Goal: Transaction & Acquisition: Purchase product/service

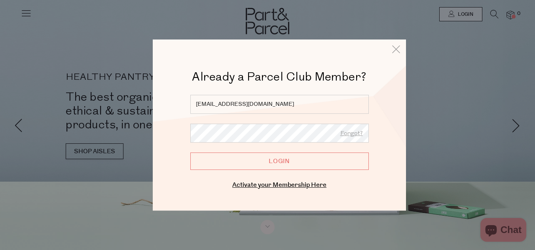
click at [273, 163] on input "Login" at bounding box center [279, 161] width 178 height 17
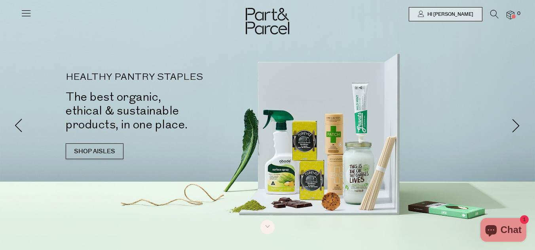
click at [490, 13] on icon at bounding box center [494, 14] width 8 height 9
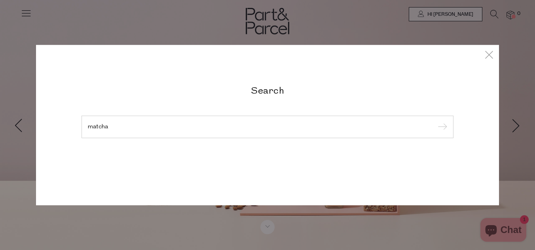
type input "matcha"
click at [435, 121] on input "submit" at bounding box center [441, 127] width 12 height 12
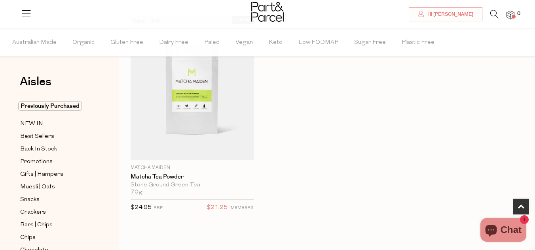
scroll to position [276, 0]
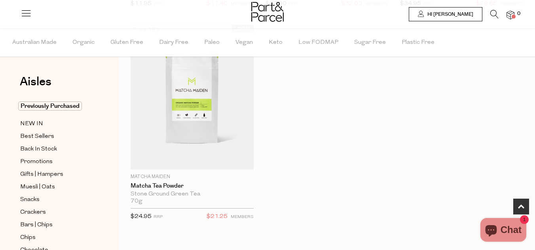
drag, startPoint x: 192, startPoint y: 120, endPoint x: 444, endPoint y: 13, distance: 273.3
click at [0, 0] on body "Ready to stock up Lizzie? Close No items in your parcel. Loading Parcel Savings…" at bounding box center [267, 69] width 535 height 690
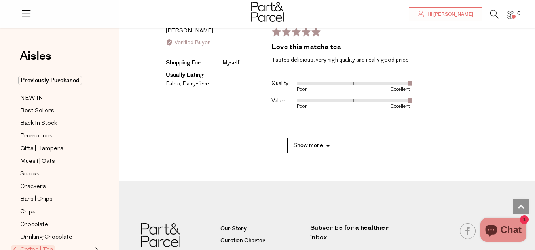
scroll to position [1654, 0]
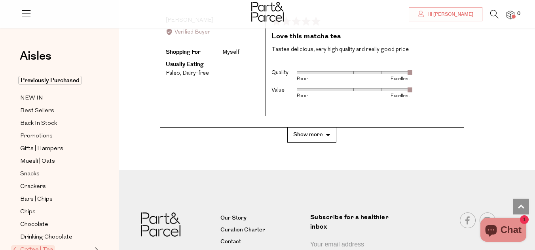
click at [319, 128] on button "Show more" at bounding box center [311, 135] width 49 height 15
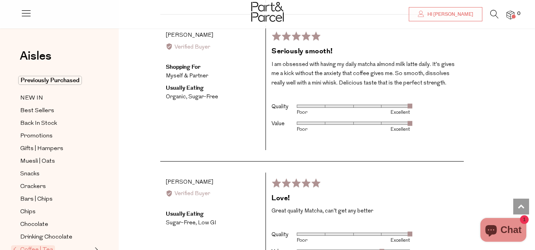
scroll to position [1904, 0]
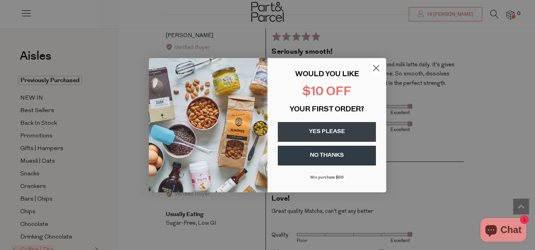
click at [376, 67] on icon "Close dialog" at bounding box center [376, 68] width 6 height 6
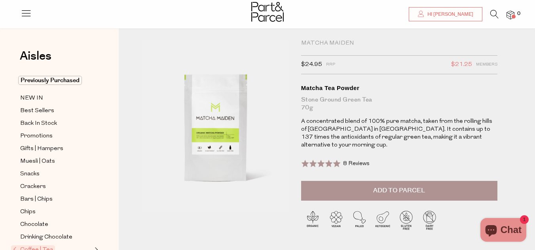
scroll to position [0, 0]
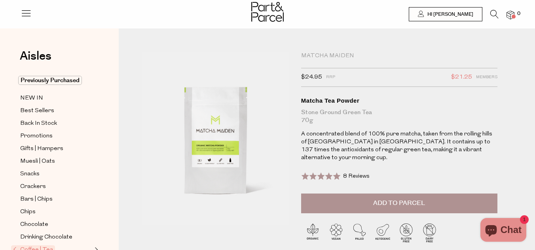
click at [408, 199] on span "Add to Parcel" at bounding box center [399, 203] width 52 height 9
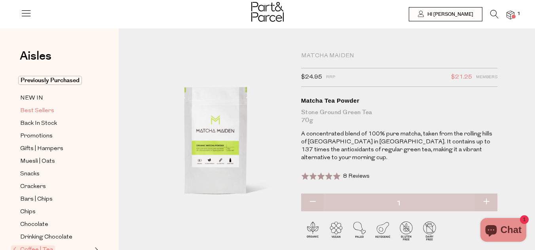
click at [31, 111] on span "Best Sellers" at bounding box center [37, 110] width 34 height 9
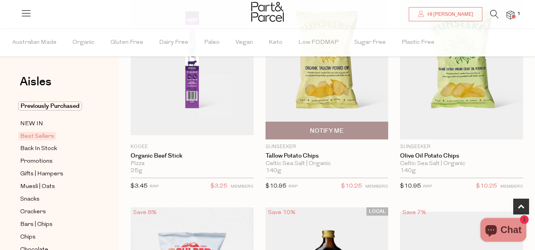
scroll to position [331, 0]
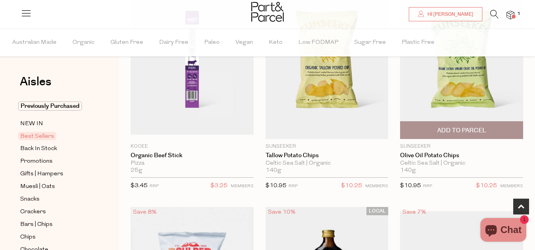
click at [469, 128] on span "Add To Parcel" at bounding box center [461, 131] width 49 height 8
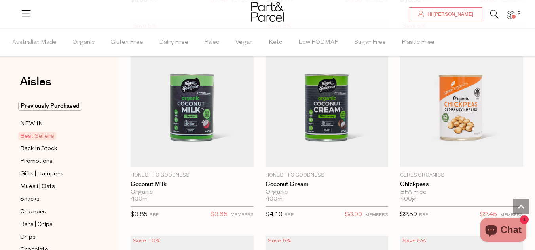
scroll to position [1593, 0]
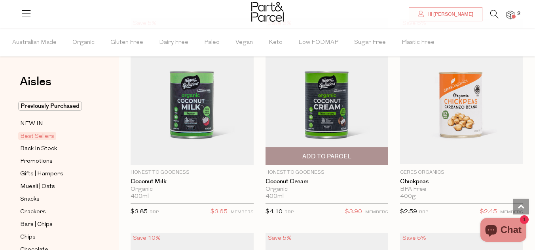
click at [334, 155] on span "Add To Parcel" at bounding box center [326, 157] width 49 height 8
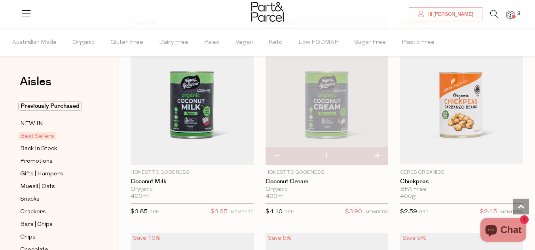
click at [378, 152] on button "button" at bounding box center [376, 156] width 23 height 17
type input "2"
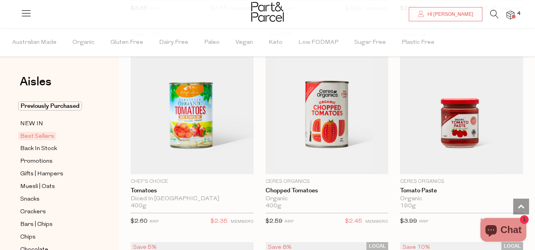
scroll to position [1821, 0]
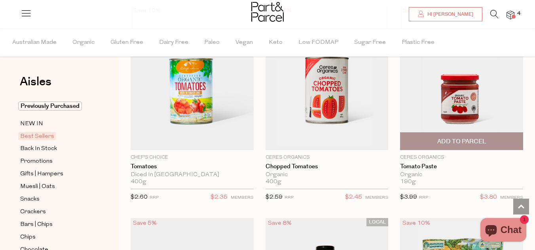
click at [475, 140] on span "Add To Parcel" at bounding box center [461, 142] width 49 height 8
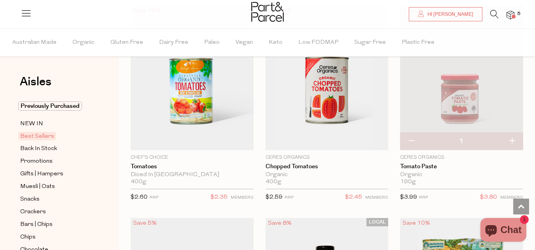
click at [514, 139] on button "button" at bounding box center [511, 141] width 23 height 17
type input "2"
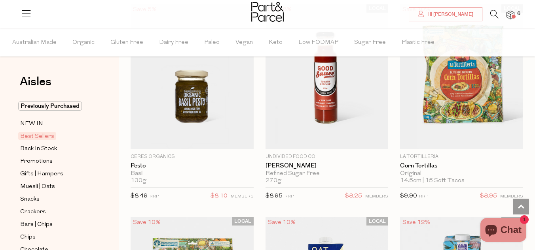
scroll to position [2038, 0]
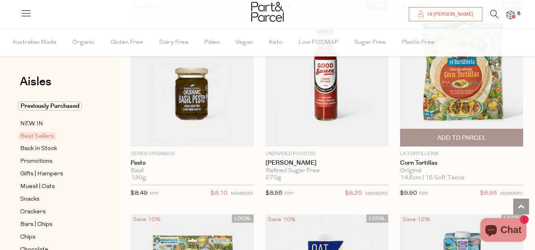
click at [466, 138] on span "Add To Parcel" at bounding box center [461, 138] width 49 height 8
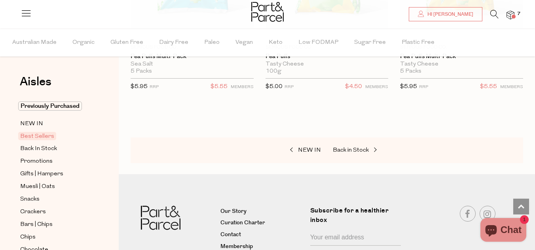
scroll to position [3004, 0]
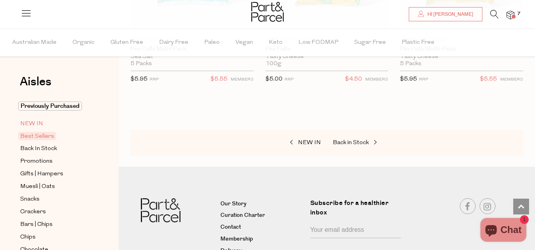
click at [36, 125] on span "NEW IN" at bounding box center [31, 123] width 23 height 9
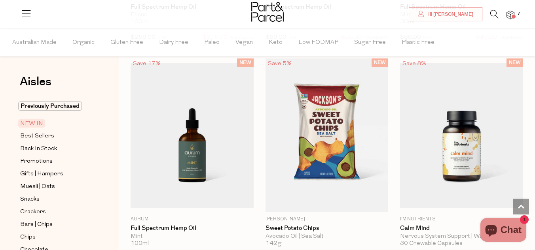
scroll to position [896, 0]
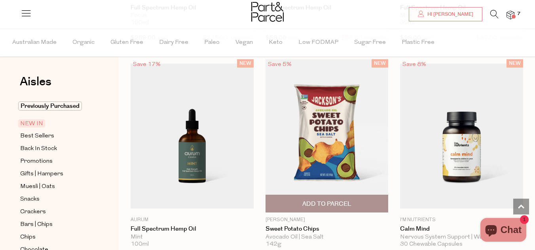
click at [332, 204] on span "Add To Parcel" at bounding box center [326, 204] width 49 height 8
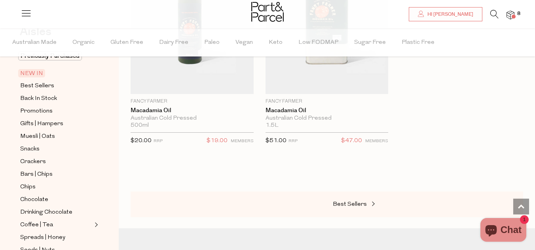
scroll to position [42, 0]
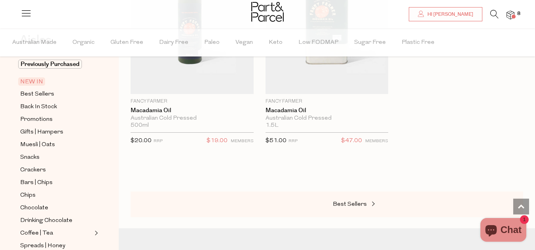
click at [496, 13] on icon at bounding box center [494, 14] width 8 height 9
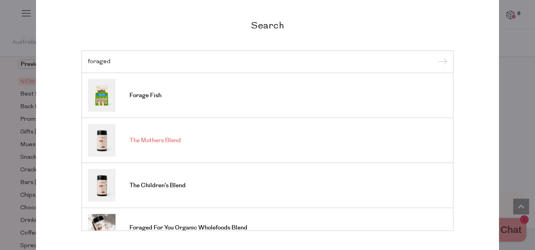
type input "foraged"
click at [157, 137] on span "The Mothers Blend" at bounding box center [154, 141] width 51 height 8
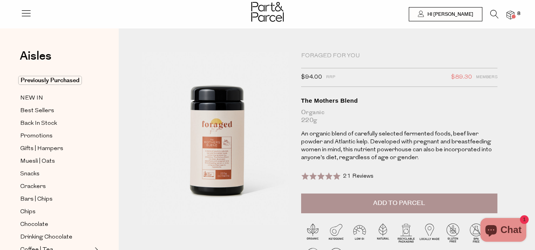
click at [413, 205] on span "Add to Parcel" at bounding box center [399, 203] width 52 height 9
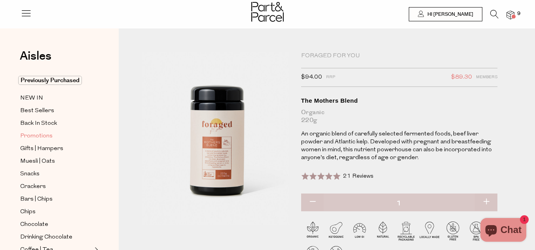
click at [35, 134] on span "Promotions" at bounding box center [36, 136] width 32 height 9
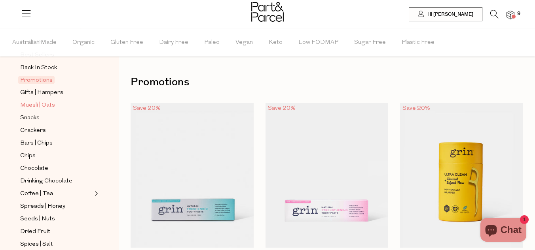
scroll to position [98, 0]
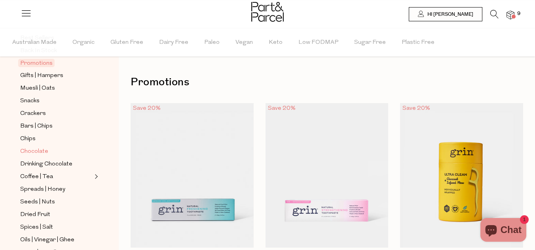
click at [35, 151] on span "Chocolate" at bounding box center [34, 151] width 28 height 9
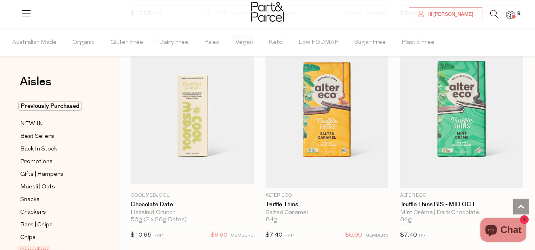
scroll to position [927, 0]
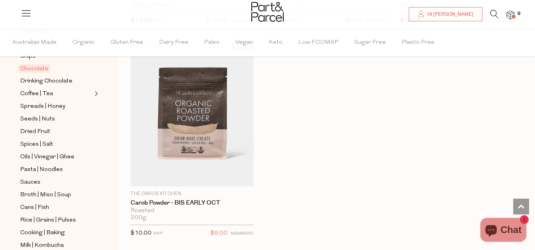
scroll to position [182, 0]
click at [45, 120] on span "Seeds | Nuts" at bounding box center [37, 118] width 35 height 9
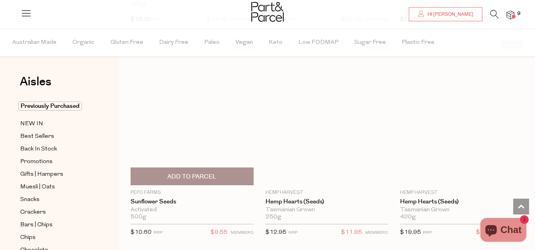
scroll to position [2827, 0]
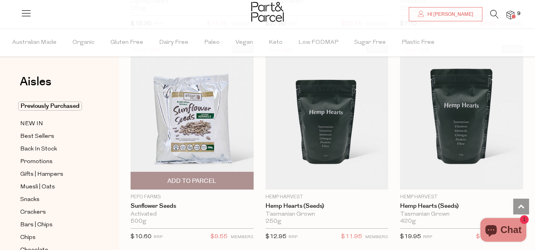
click at [187, 178] on span "Add To Parcel" at bounding box center [191, 181] width 49 height 8
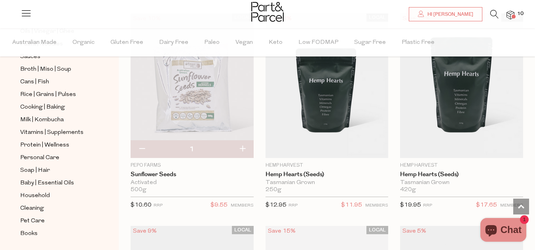
scroll to position [2861, 0]
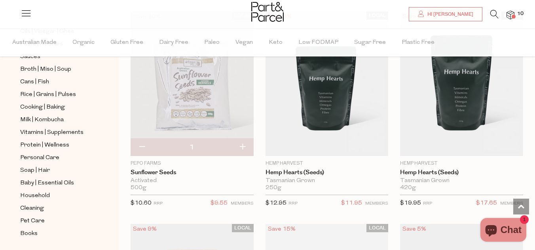
drag, startPoint x: 309, startPoint y: 93, endPoint x: 396, endPoint y: 3, distance: 125.6
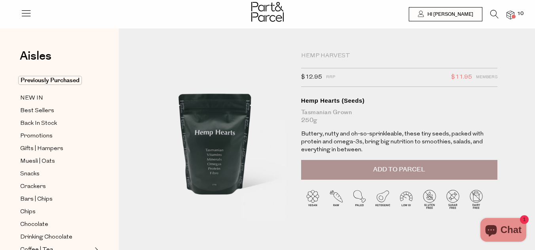
click at [515, 17] on span at bounding box center [513, 17] width 4 height 4
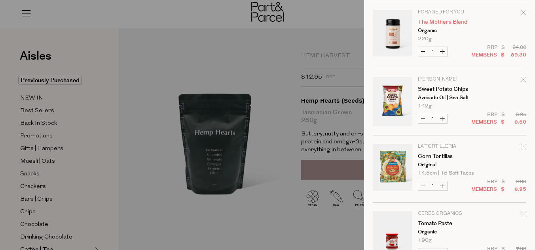
scroll to position [95, 0]
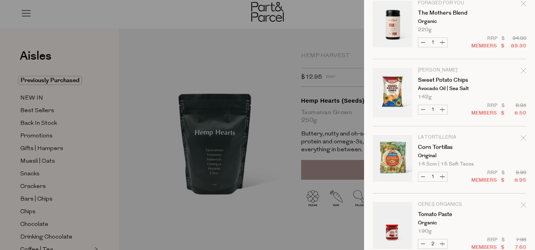
click at [525, 71] on icon "Remove Sweet Potato Chips" at bounding box center [523, 71] width 6 height 6
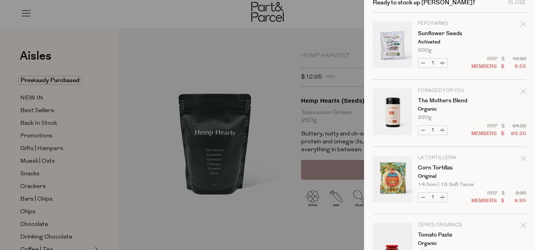
scroll to position [0, 0]
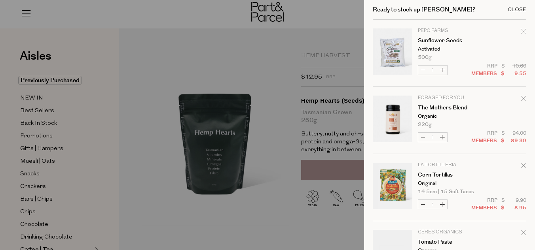
click at [515, 8] on div "Close" at bounding box center [516, 9] width 19 height 5
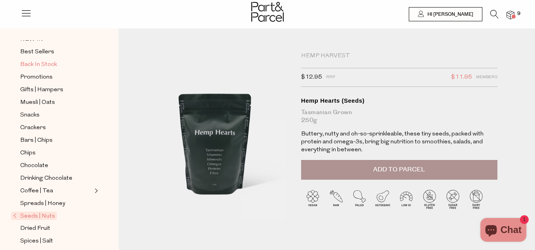
scroll to position [62, 0]
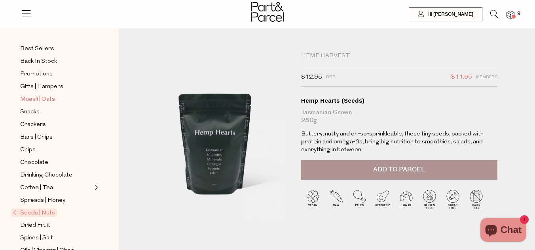
click at [38, 100] on span "Muesli | Oats" at bounding box center [37, 99] width 35 height 9
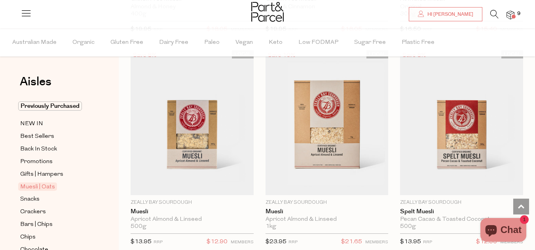
scroll to position [1991, 0]
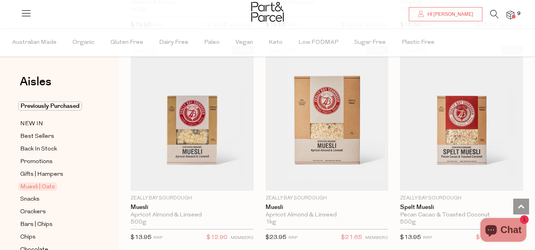
drag, startPoint x: 208, startPoint y: 110, endPoint x: 373, endPoint y: 2, distance: 197.5
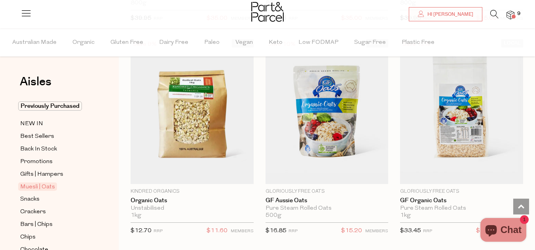
scroll to position [2844, 0]
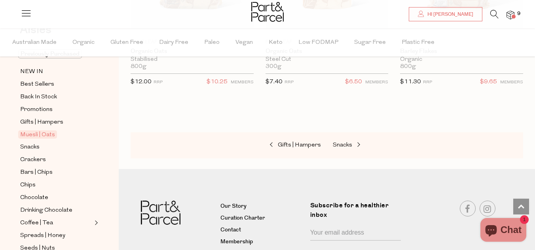
scroll to position [53, 0]
click at [28, 145] on span "Snacks" at bounding box center [29, 146] width 19 height 9
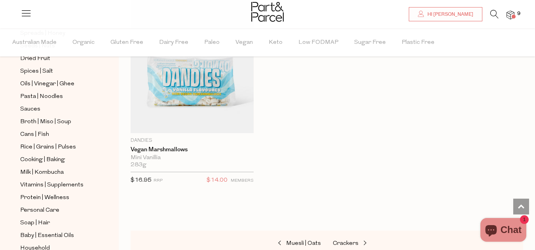
scroll to position [256, 0]
click at [517, 13] on span "9" at bounding box center [518, 13] width 7 height 7
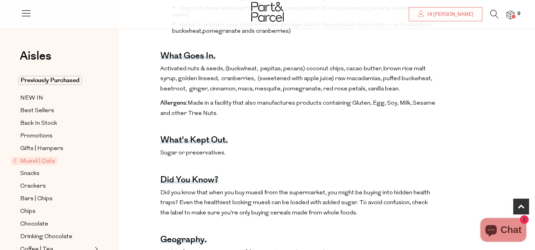
scroll to position [382, 0]
